Goal: Find specific page/section: Find specific page/section

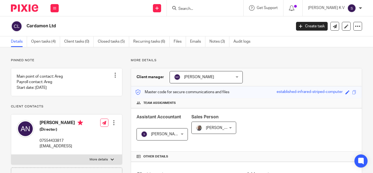
click at [199, 5] on form at bounding box center [207, 8] width 58 height 7
click at [197, 8] on input "Search" at bounding box center [202, 9] width 49 height 5
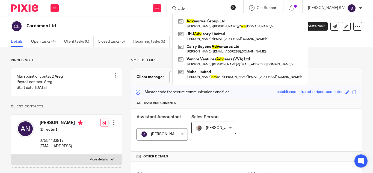
type input "adv"
click at [212, 20] on link at bounding box center [239, 23] width 127 height 13
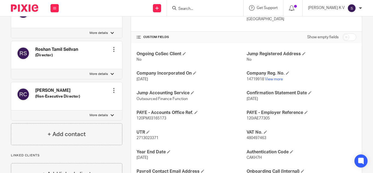
scroll to position [164, 0]
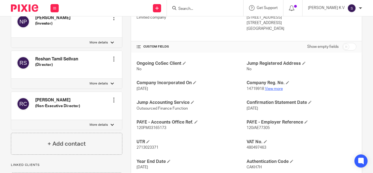
click at [266, 88] on link "View more" at bounding box center [274, 89] width 18 height 4
click at [216, 8] on input "Search" at bounding box center [202, 9] width 49 height 5
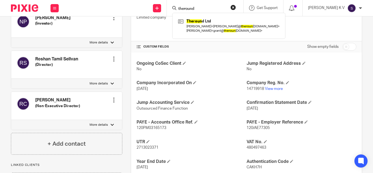
type input "theround"
click button "submit" at bounding box center [0, 0] width 0 height 0
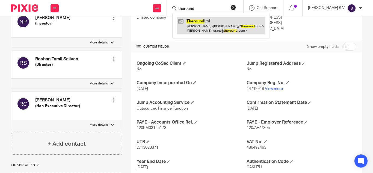
click at [219, 29] on link at bounding box center [220, 25] width 89 height 17
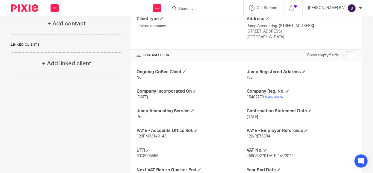
scroll to position [156, 0]
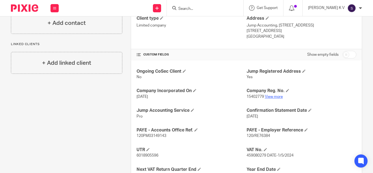
click at [280, 97] on link "View more" at bounding box center [274, 97] width 18 height 4
